Goal: Task Accomplishment & Management: Complete application form

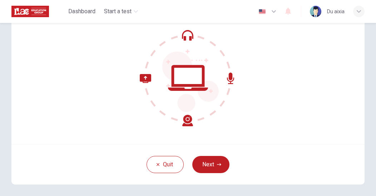
scroll to position [65, 0]
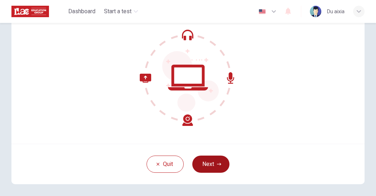
click at [216, 169] on button "Next" at bounding box center [210, 163] width 37 height 17
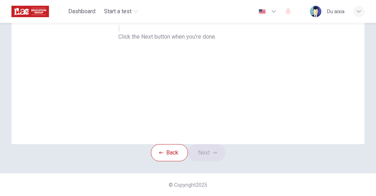
click at [119, 30] on icon "button" at bounding box center [119, 30] width 0 height 0
click at [212, 161] on button "Next" at bounding box center [206, 152] width 37 height 17
click at [81, 40] on div "Record" at bounding box center [75, 33] width 11 height 16
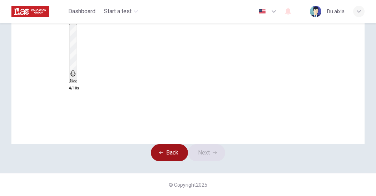
click at [166, 161] on button "Back" at bounding box center [169, 152] width 37 height 17
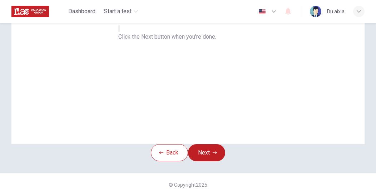
click at [120, 32] on button "button" at bounding box center [118, 28] width 1 height 7
click at [217, 154] on icon "button" at bounding box center [215, 152] width 4 height 3
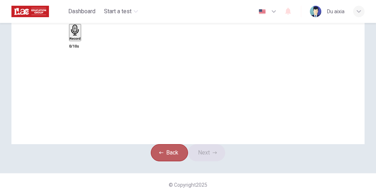
click at [173, 161] on button "Back" at bounding box center [169, 152] width 37 height 17
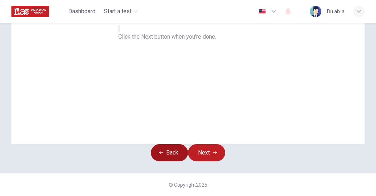
click at [164, 161] on button "Back" at bounding box center [169, 152] width 37 height 17
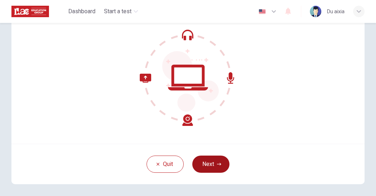
click at [214, 167] on button "Next" at bounding box center [210, 163] width 37 height 17
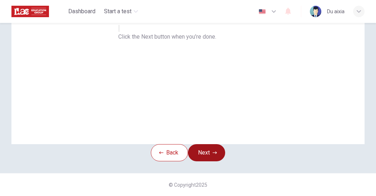
click at [216, 160] on button "Next" at bounding box center [206, 152] width 37 height 17
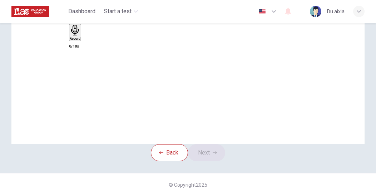
click at [81, 36] on icon "button" at bounding box center [75, 30] width 11 height 11
click at [77, 70] on icon "button" at bounding box center [73, 73] width 7 height 7
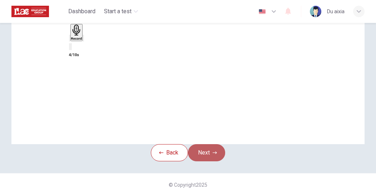
click at [214, 161] on button "Next" at bounding box center [206, 152] width 37 height 17
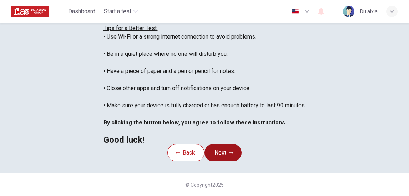
scroll to position [99, 0]
click at [233, 144] on button "Next" at bounding box center [223, 152] width 37 height 17
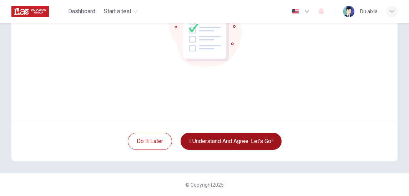
scroll to position [88, 0]
click at [267, 141] on button "I understand and agree. Let’s go!" at bounding box center [231, 141] width 101 height 17
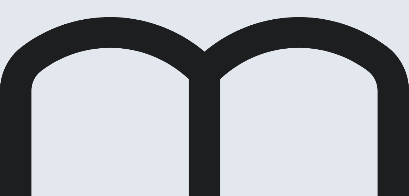
scroll to position [124, 0]
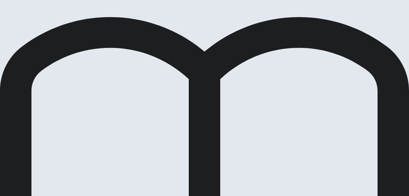
scroll to position [55, 0]
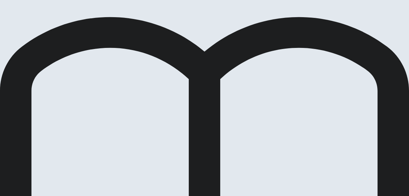
scroll to position [45, 0]
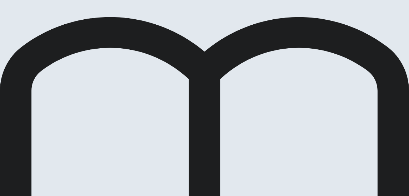
scroll to position [58, 0]
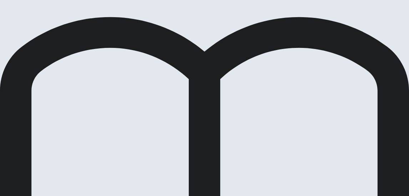
scroll to position [29, 0]
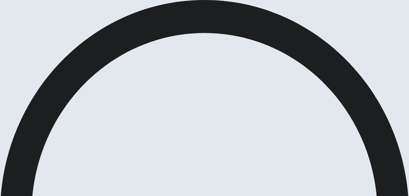
scroll to position [87, 0]
click at [375, 41] on span at bounding box center [398, 41] width 0 height 0
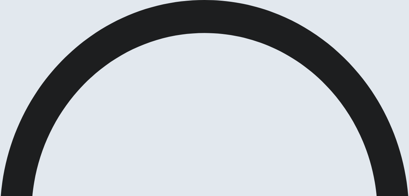
type input "0.9"
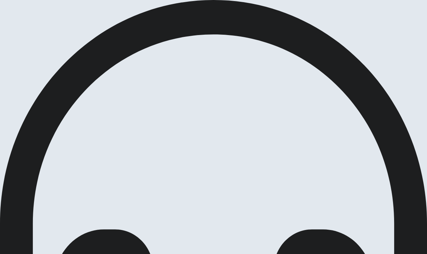
scroll to position [24, 0]
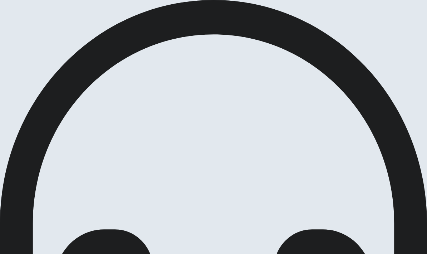
scroll to position [215, 0]
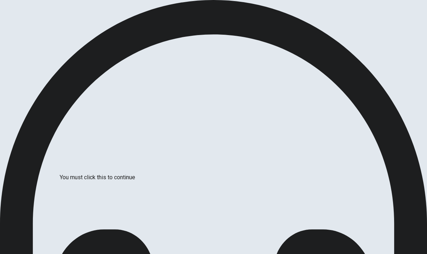
click at [350, 195] on div at bounding box center [213, 254] width 427 height 0
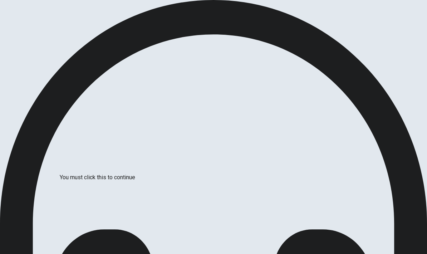
click at [363, 195] on div at bounding box center [213, 254] width 427 height 0
click at [364, 195] on div at bounding box center [213, 254] width 427 height 0
click at [90, 195] on div at bounding box center [213, 254] width 427 height 0
click at [89, 195] on div at bounding box center [213, 254] width 427 height 0
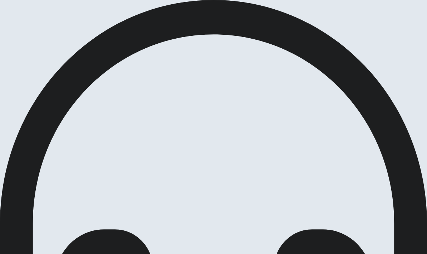
scroll to position [133, 0]
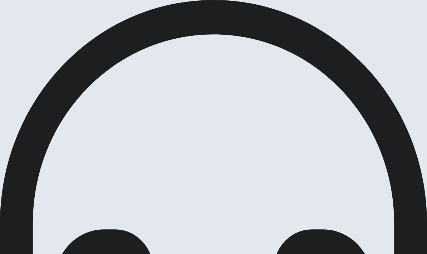
scroll to position [386, 0]
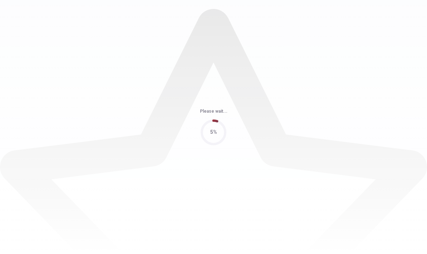
scroll to position [0, 0]
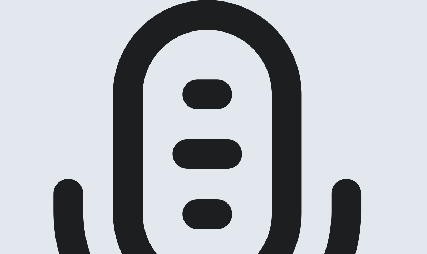
click at [20, 15] on div at bounding box center [213, 214] width 427 height 429
click at [53, 14] on icon at bounding box center [207, 213] width 308 height 427
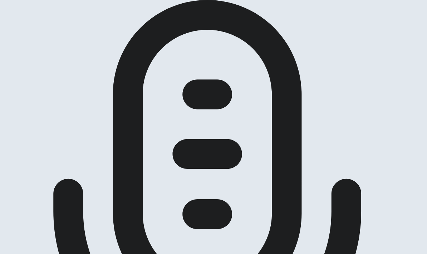
click at [24, 13] on div "EPT Speaking" at bounding box center [213, 223] width 427 height 446
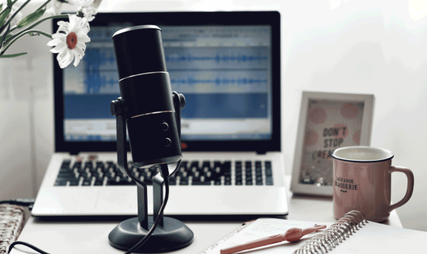
scroll to position [15, 0]
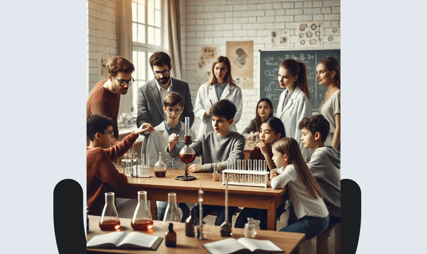
scroll to position [0, 0]
click at [14, 12] on div at bounding box center [213, 214] width 427 height 429
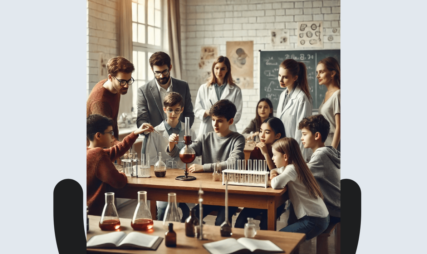
scroll to position [0, 0]
click at [53, 13] on icon at bounding box center [207, 213] width 308 height 427
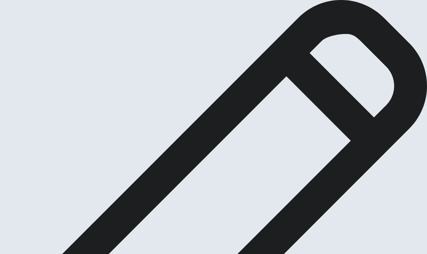
scroll to position [75, 0]
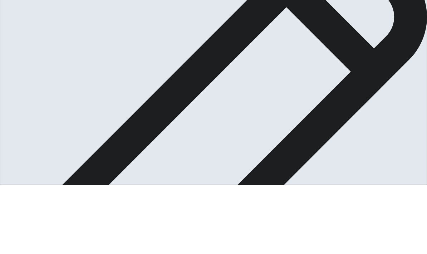
type textarea "My favorite memory happened at my ten years old. That summer holiday ,my mother…"
